Goal: Find specific page/section: Find specific page/section

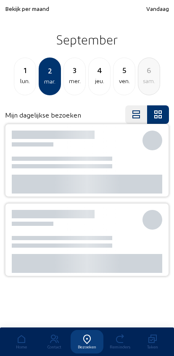
click at [16, 10] on span "Bekijk per maand" at bounding box center [27, 8] width 44 height 7
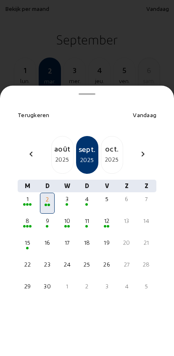
click at [31, 149] on mat-icon "chevron_left" at bounding box center [31, 154] width 10 height 10
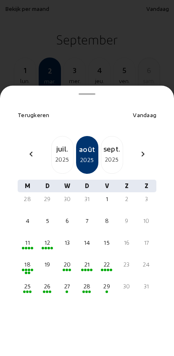
click at [48, 282] on div "26" at bounding box center [47, 286] width 13 height 8
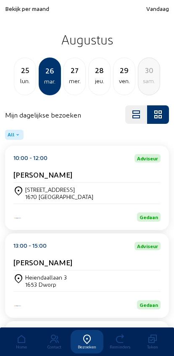
click at [35, 270] on div "[PERSON_NAME]" at bounding box center [86, 264] width 147 height 13
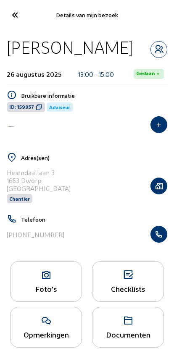
click at [163, 238] on icon "button" at bounding box center [159, 234] width 16 height 8
click at [13, 8] on icon at bounding box center [15, 15] width 14 height 15
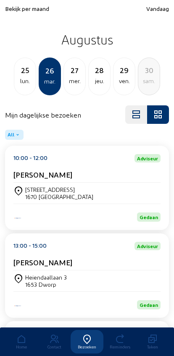
click at [14, 8] on span "Bekijk per maand" at bounding box center [27, 8] width 44 height 7
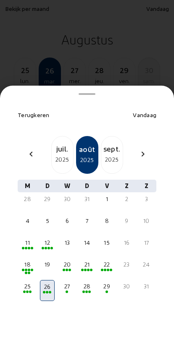
click at [33, 149] on mat-icon "chevron_left" at bounding box center [31, 154] width 10 height 10
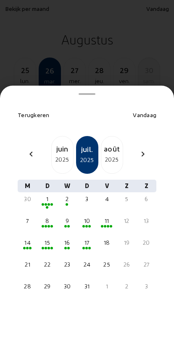
click at [59, 154] on div "2025" at bounding box center [62, 159] width 21 height 10
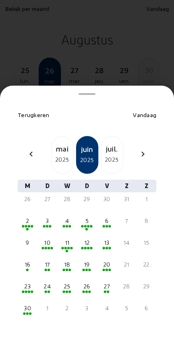
click at [86, 290] on span at bounding box center [86, 291] width 3 height 3
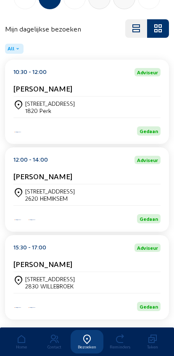
scroll to position [113, 0]
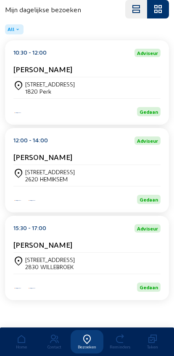
click at [118, 253] on div "Kapellenboslaan 43 2830 WILLEBROEK" at bounding box center [86, 263] width 147 height 21
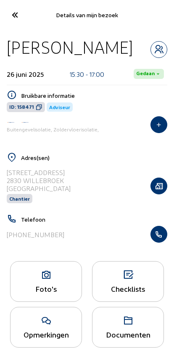
click at [163, 238] on icon "button" at bounding box center [159, 234] width 16 height 8
